Goal: Information Seeking & Learning: Learn about a topic

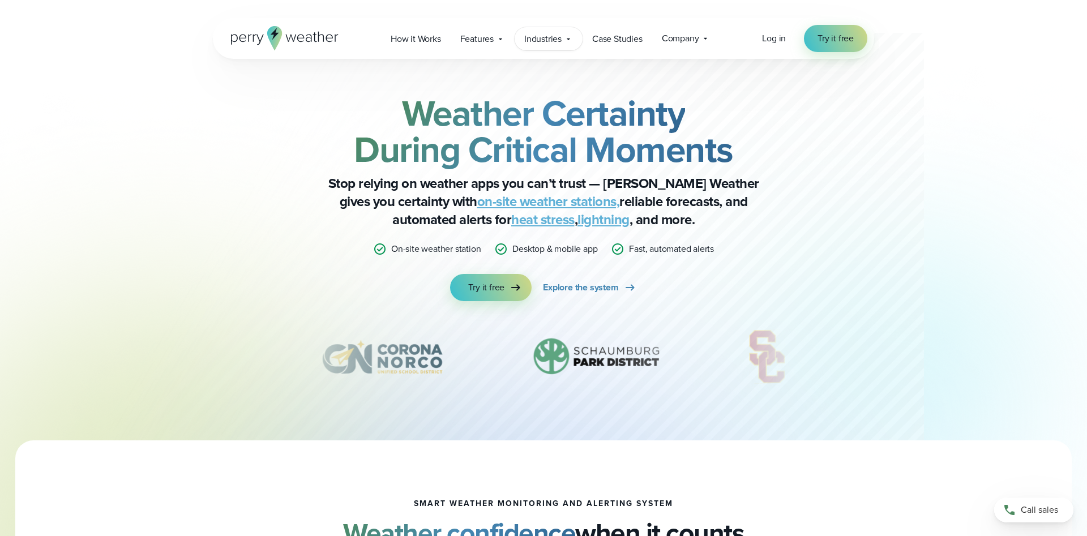
click at [556, 38] on span "Industries" at bounding box center [542, 39] width 37 height 14
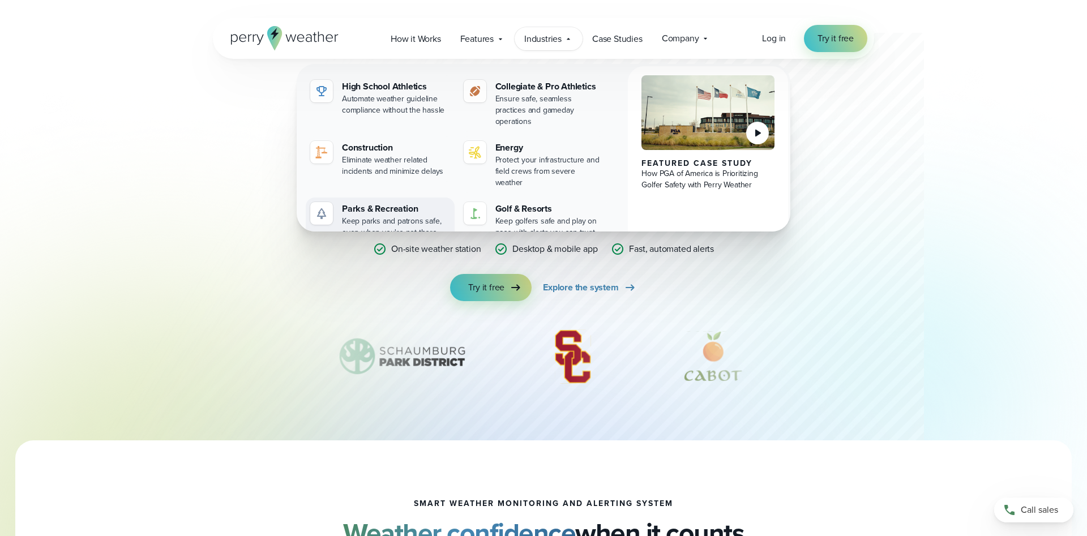
click at [417, 216] on div "Keep parks and patrons safe, even when you're not there" at bounding box center [396, 227] width 108 height 23
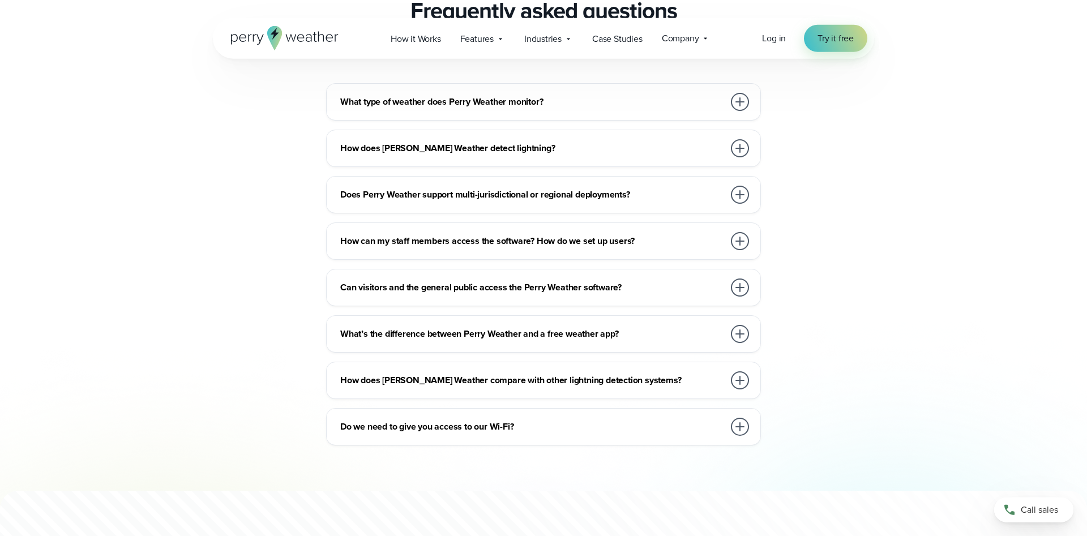
scroll to position [4217, 0]
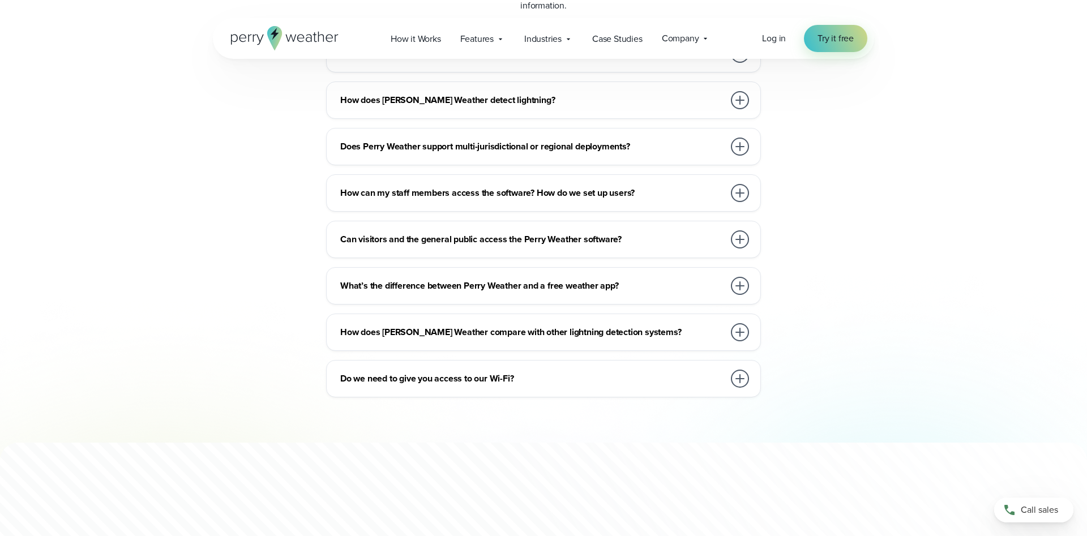
click at [742, 236] on div at bounding box center [740, 240] width 18 height 18
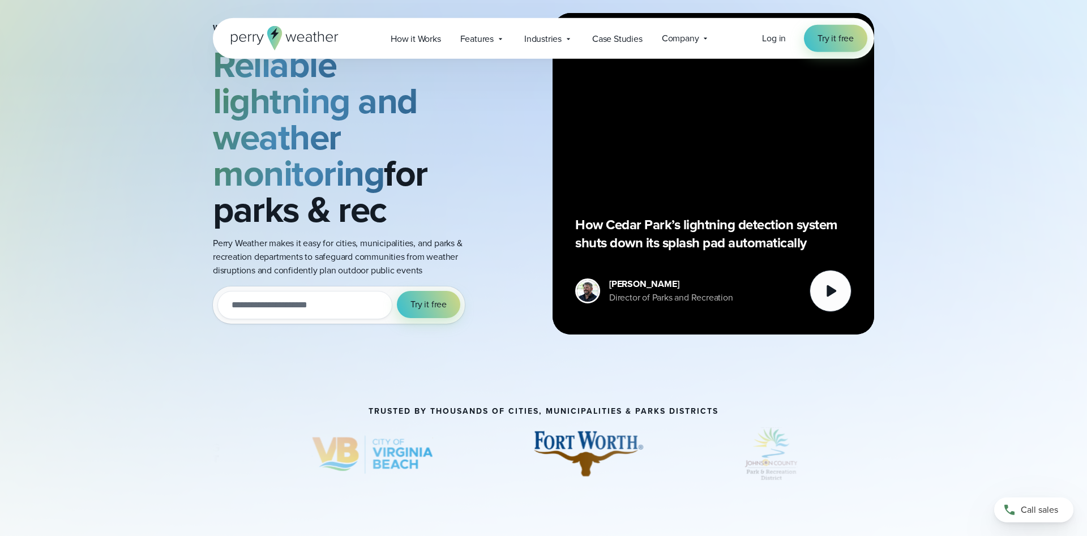
scroll to position [0, 0]
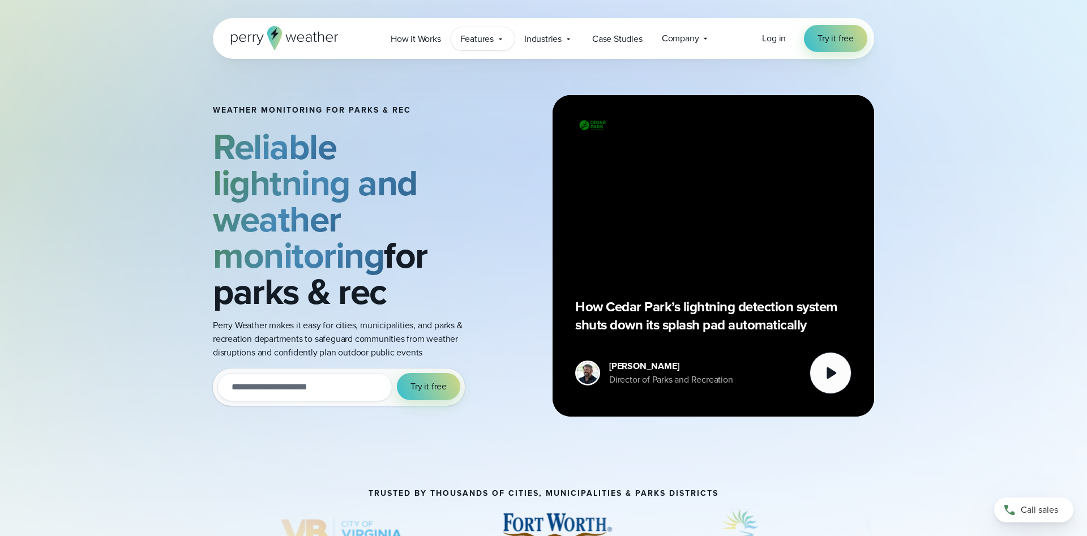
click at [484, 43] on span "Features" at bounding box center [476, 39] width 33 height 14
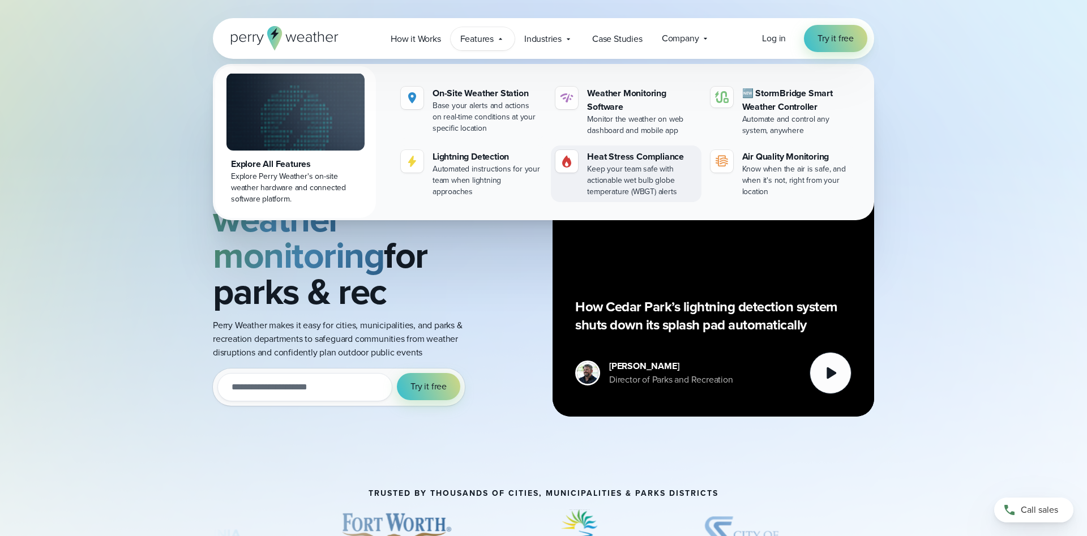
click at [601, 182] on div "Keep your team safe with actionable wet bulb globe temperature (WBGT) alerts" at bounding box center [641, 181] width 109 height 34
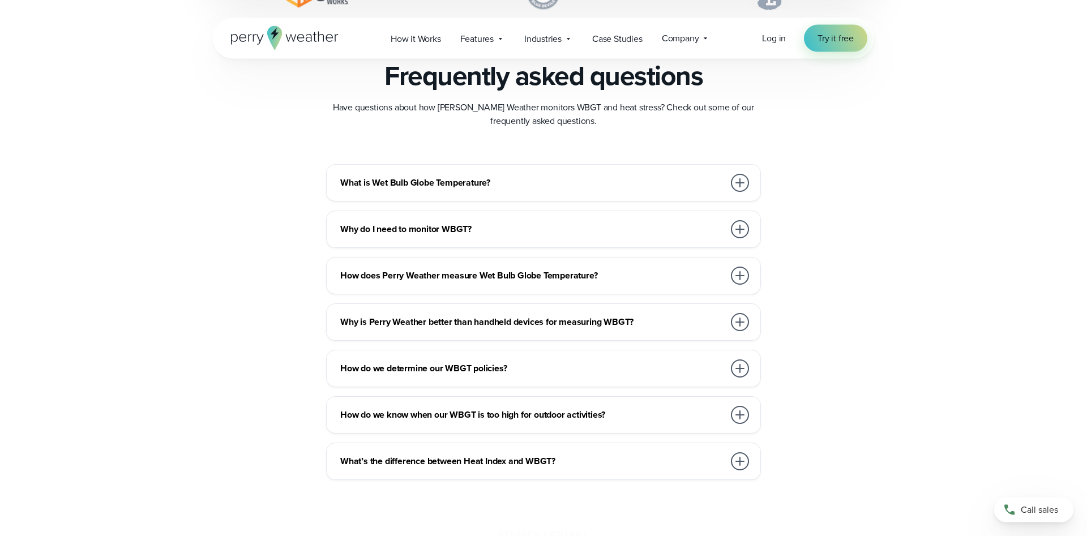
scroll to position [3120, 0]
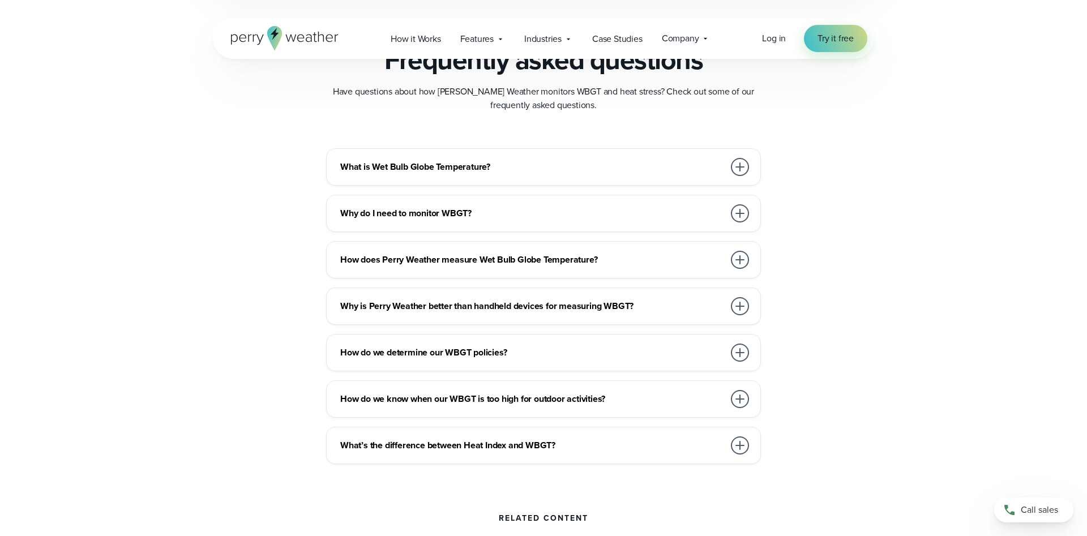
click at [743, 352] on div at bounding box center [740, 353] width 18 height 18
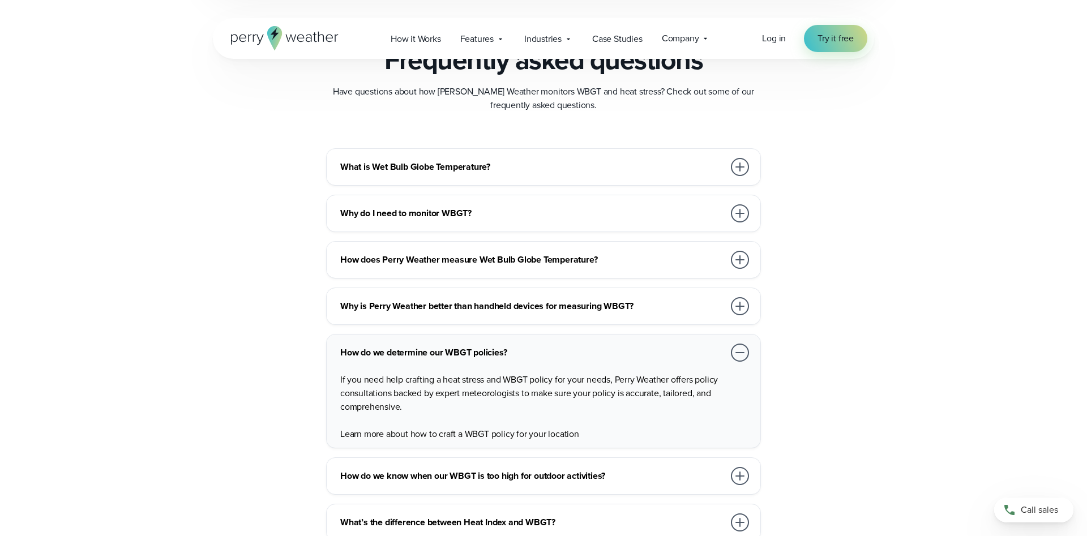
click at [741, 352] on div at bounding box center [740, 353] width 18 height 18
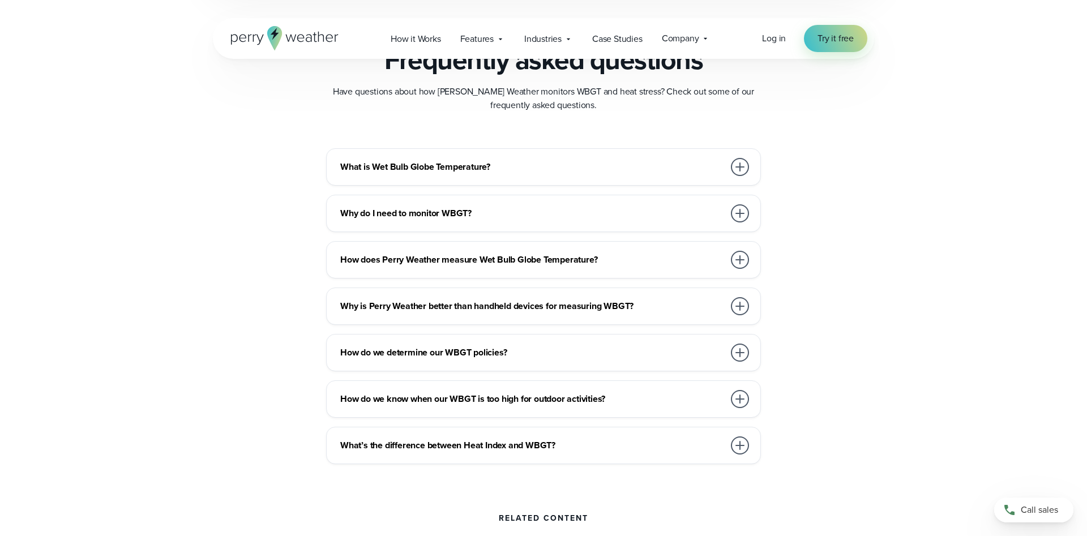
scroll to position [2773, 0]
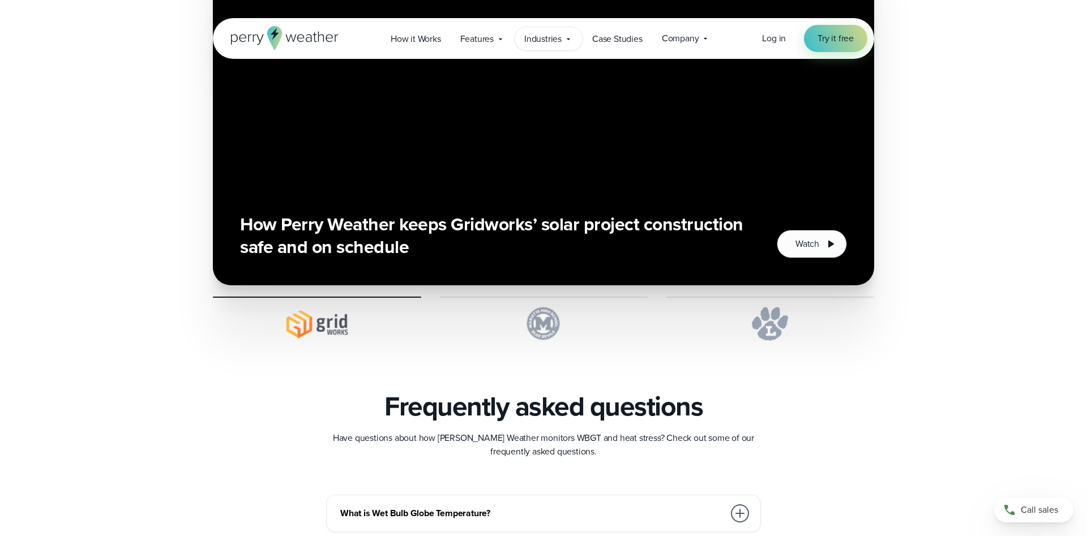
click at [535, 43] on span "Industries" at bounding box center [542, 39] width 37 height 14
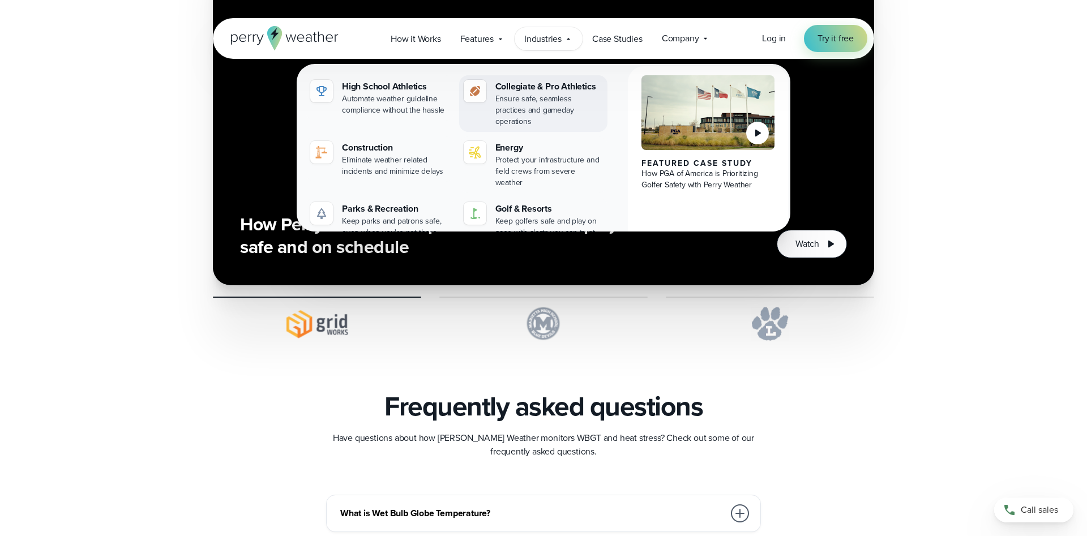
click at [524, 96] on div "Ensure safe, seamless practices and gameday operations" at bounding box center [550, 110] width 108 height 34
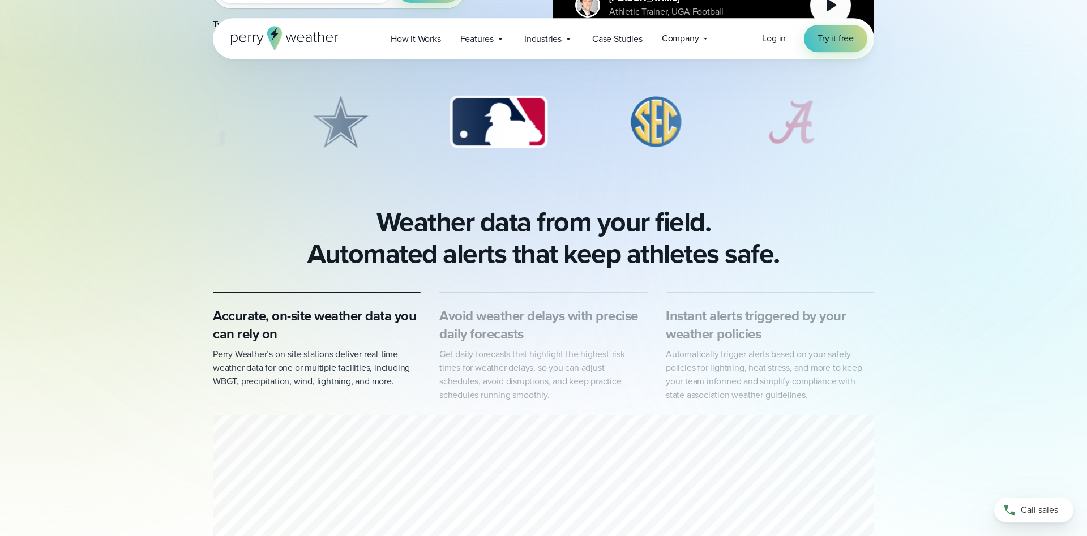
scroll to position [462, 0]
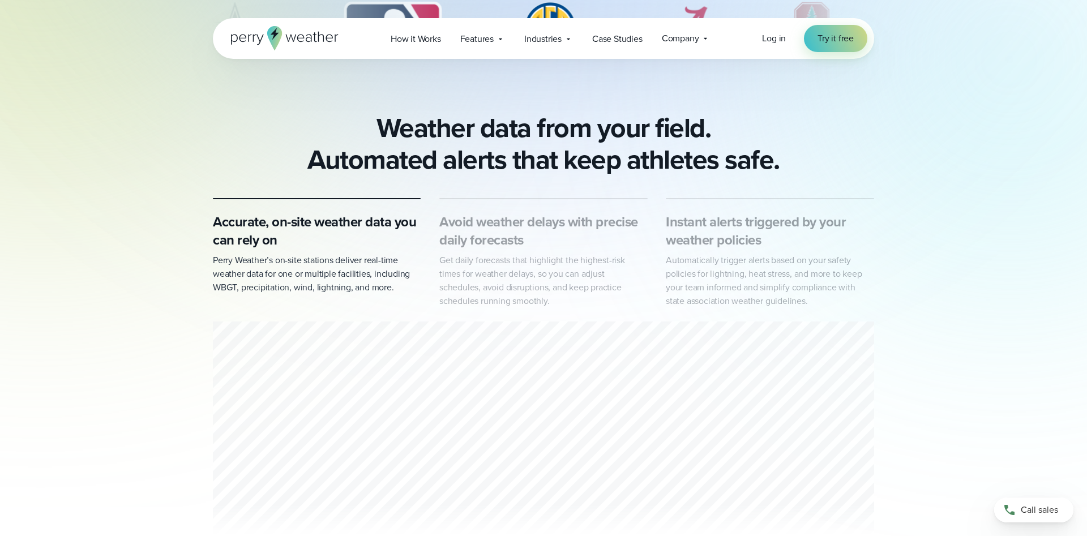
click at [719, 268] on p "Automatically trigger alerts based on your safety policies for lightning, heat …" at bounding box center [770, 281] width 208 height 54
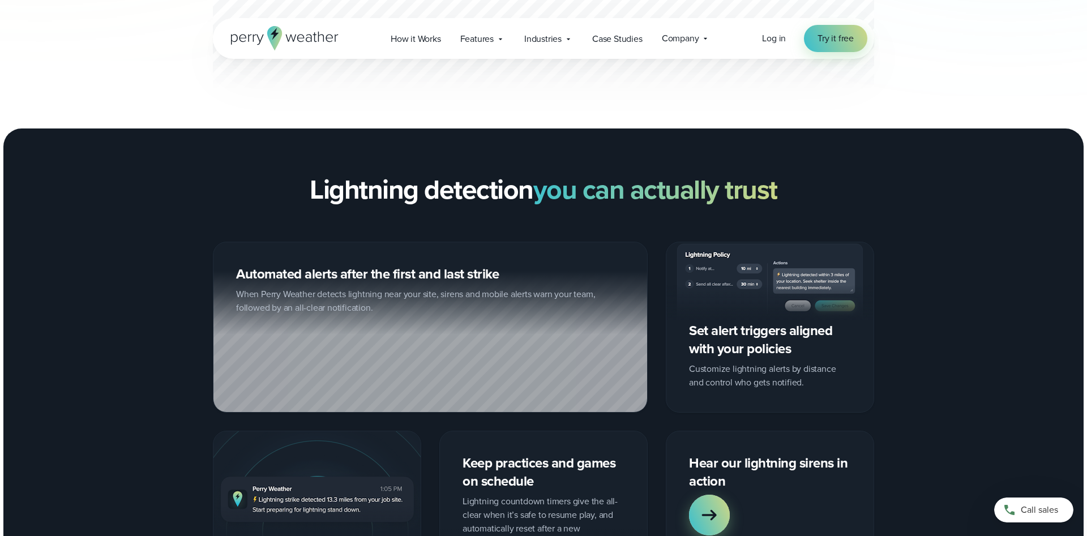
scroll to position [982, 0]
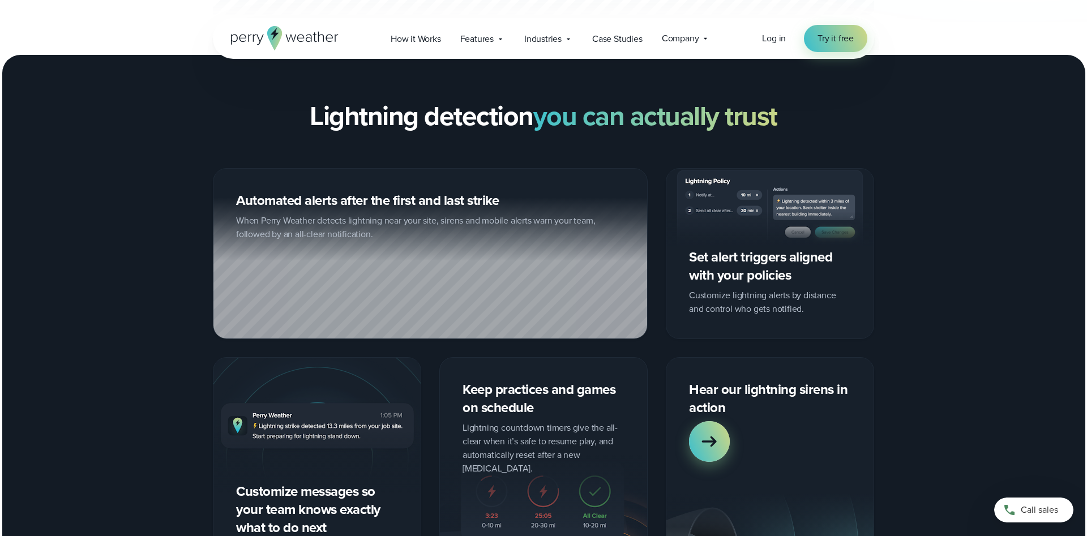
click at [782, 314] on div "Set alert triggers aligned with your policies Customize lightning alerts by dis…" at bounding box center [770, 253] width 208 height 171
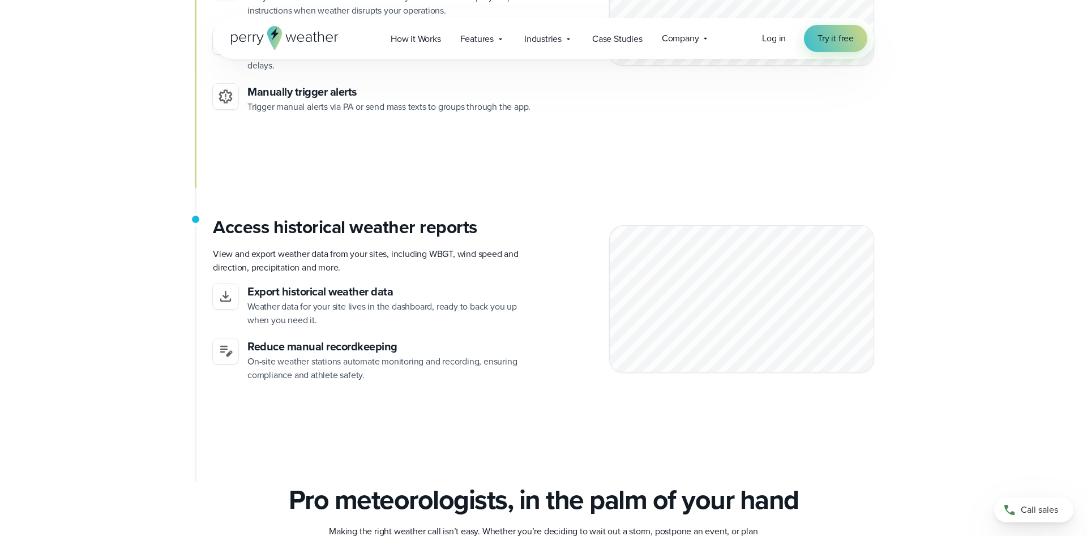
scroll to position [3351, 0]
